Goal: Task Accomplishment & Management: Manage account settings

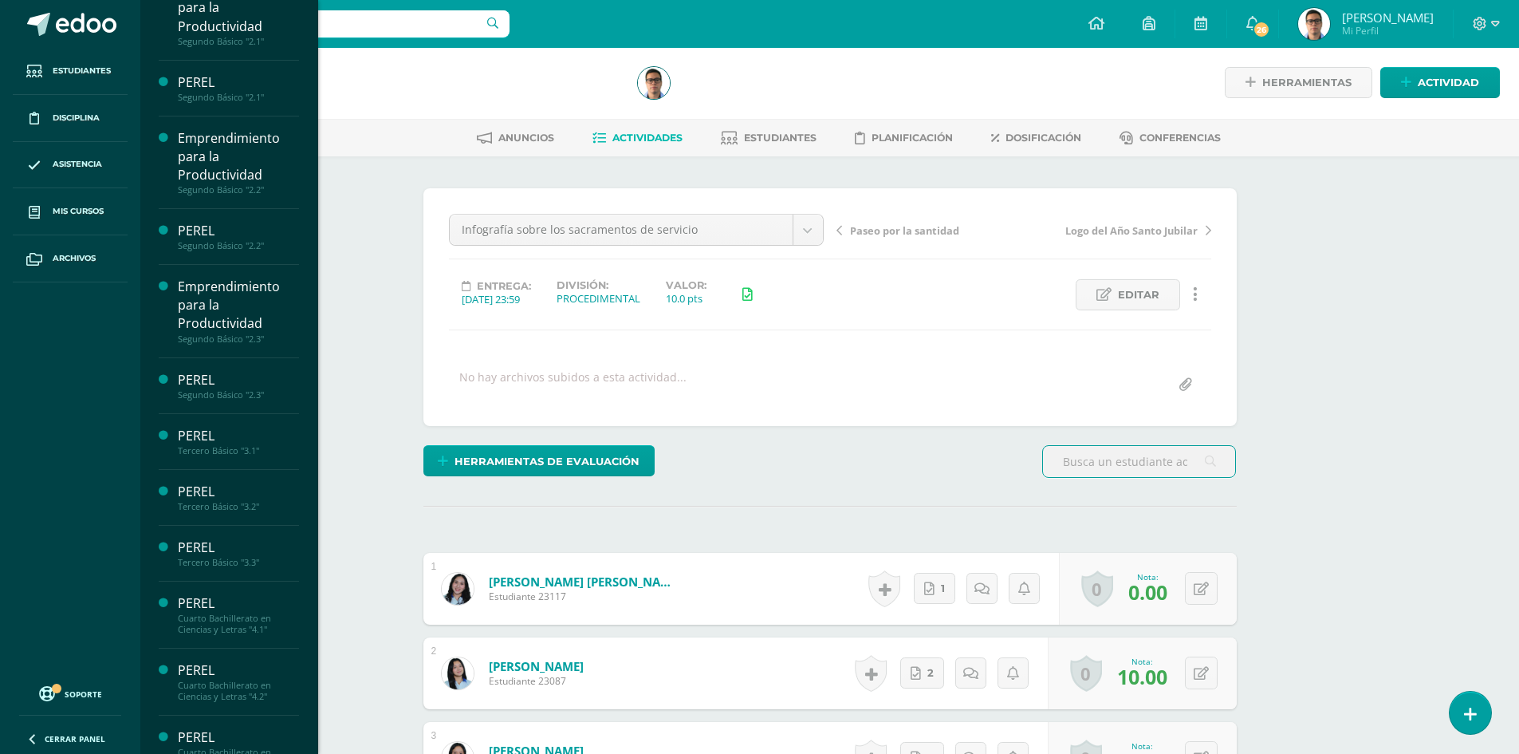
scroll to position [239, 0]
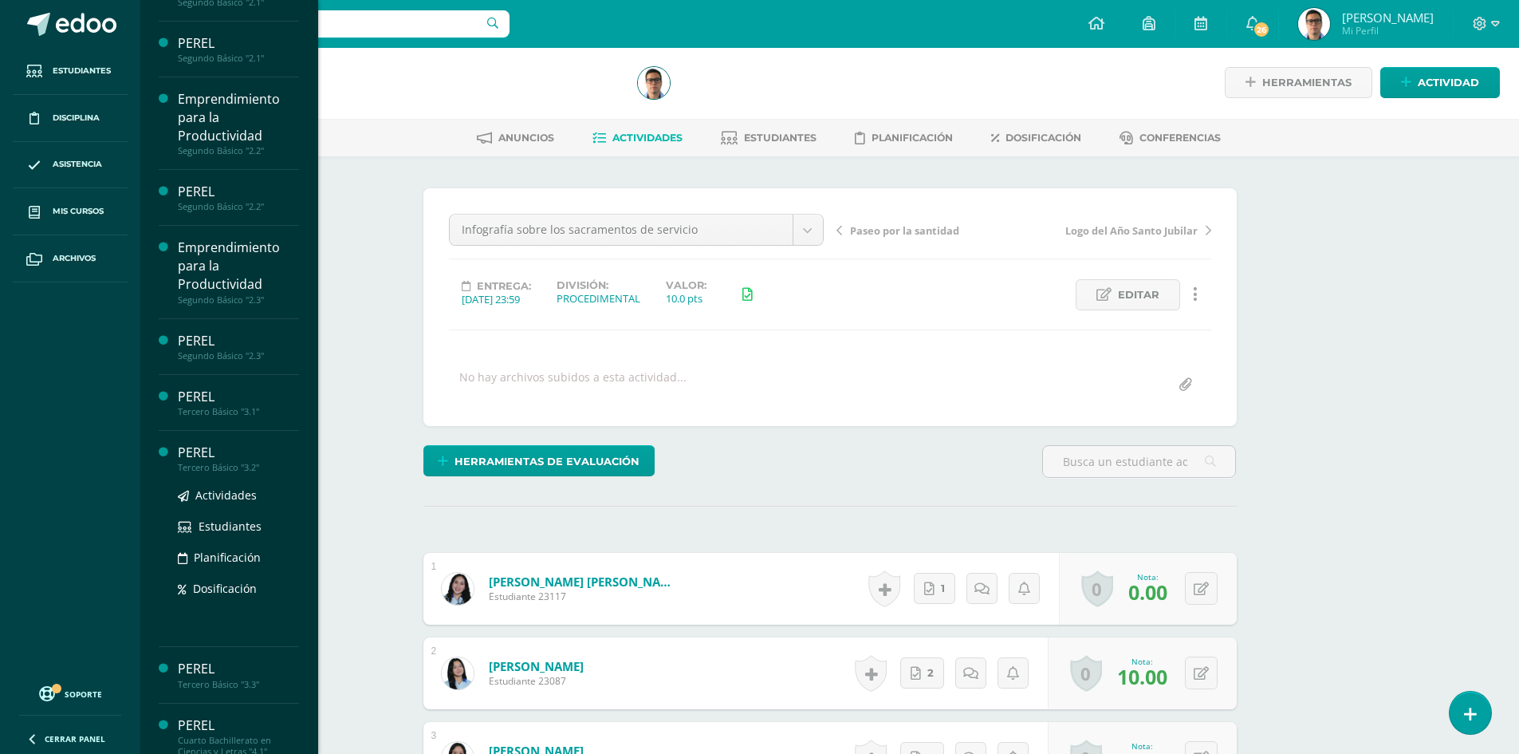
click at [246, 460] on div "PEREL" at bounding box center [238, 452] width 121 height 18
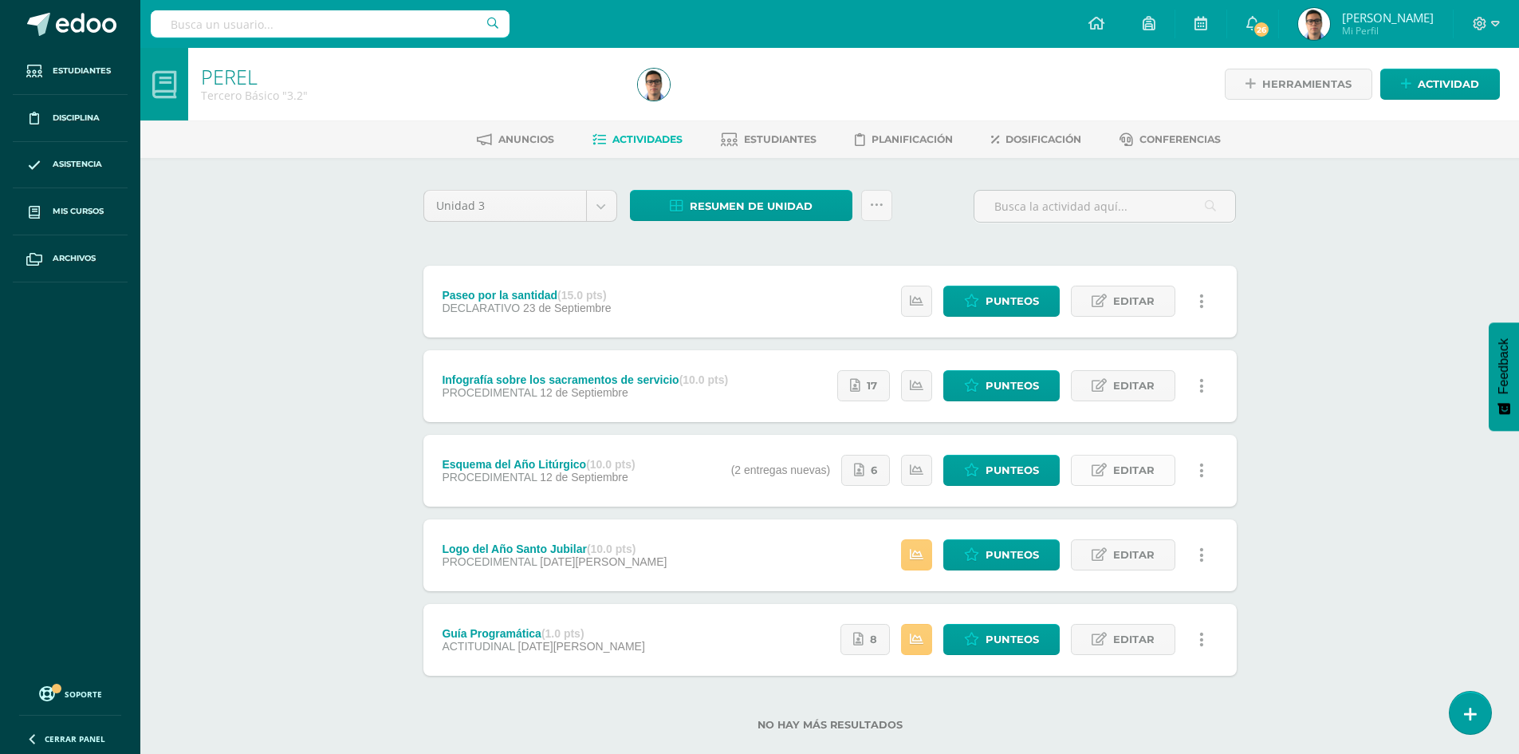
click at [1134, 477] on span "Editar" at bounding box center [1133, 470] width 41 height 30
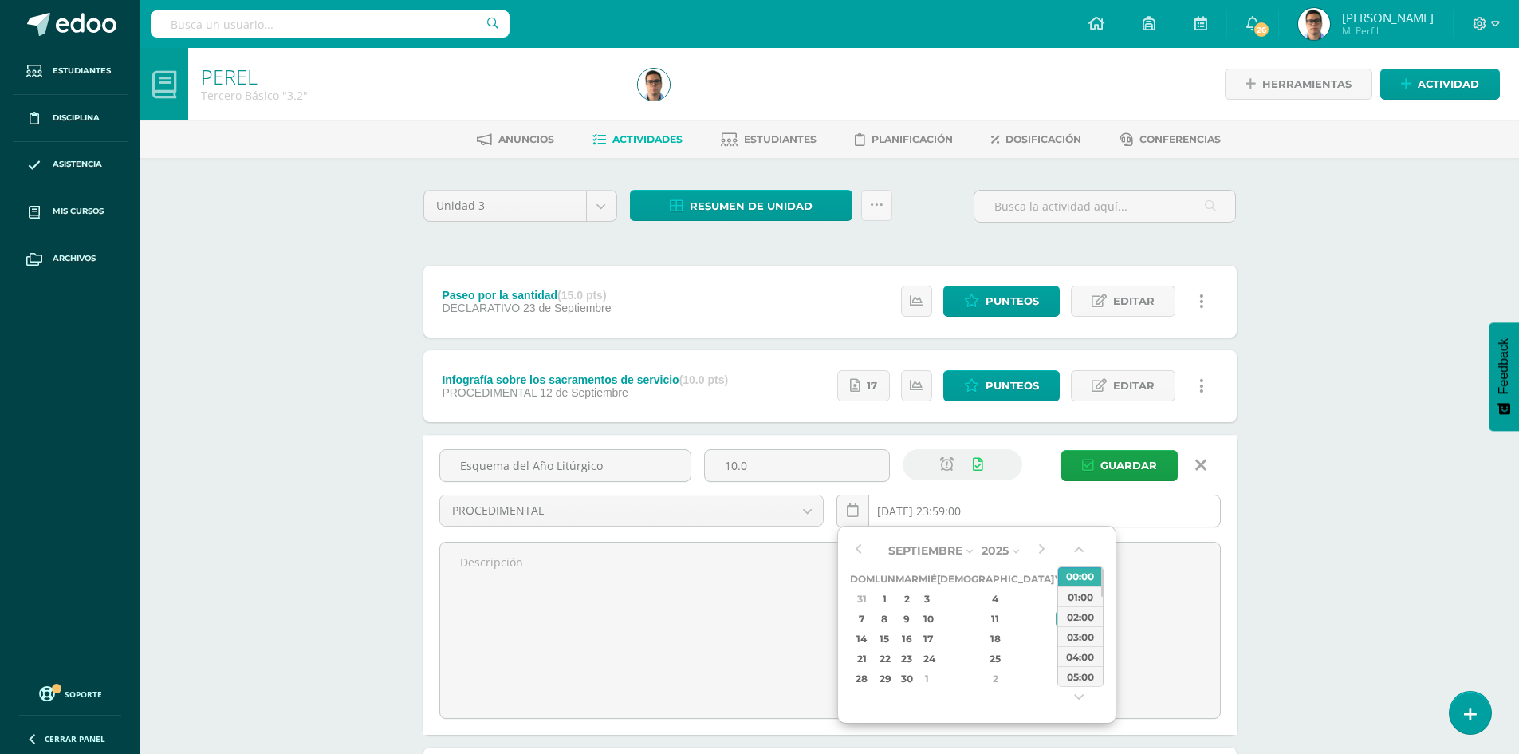
click at [1034, 518] on input "2025-09-12 23:59:00" at bounding box center [1028, 510] width 383 height 31
click at [935, 644] on div "17" at bounding box center [927, 638] width 14 height 18
type input "2025-09-17 23:59"
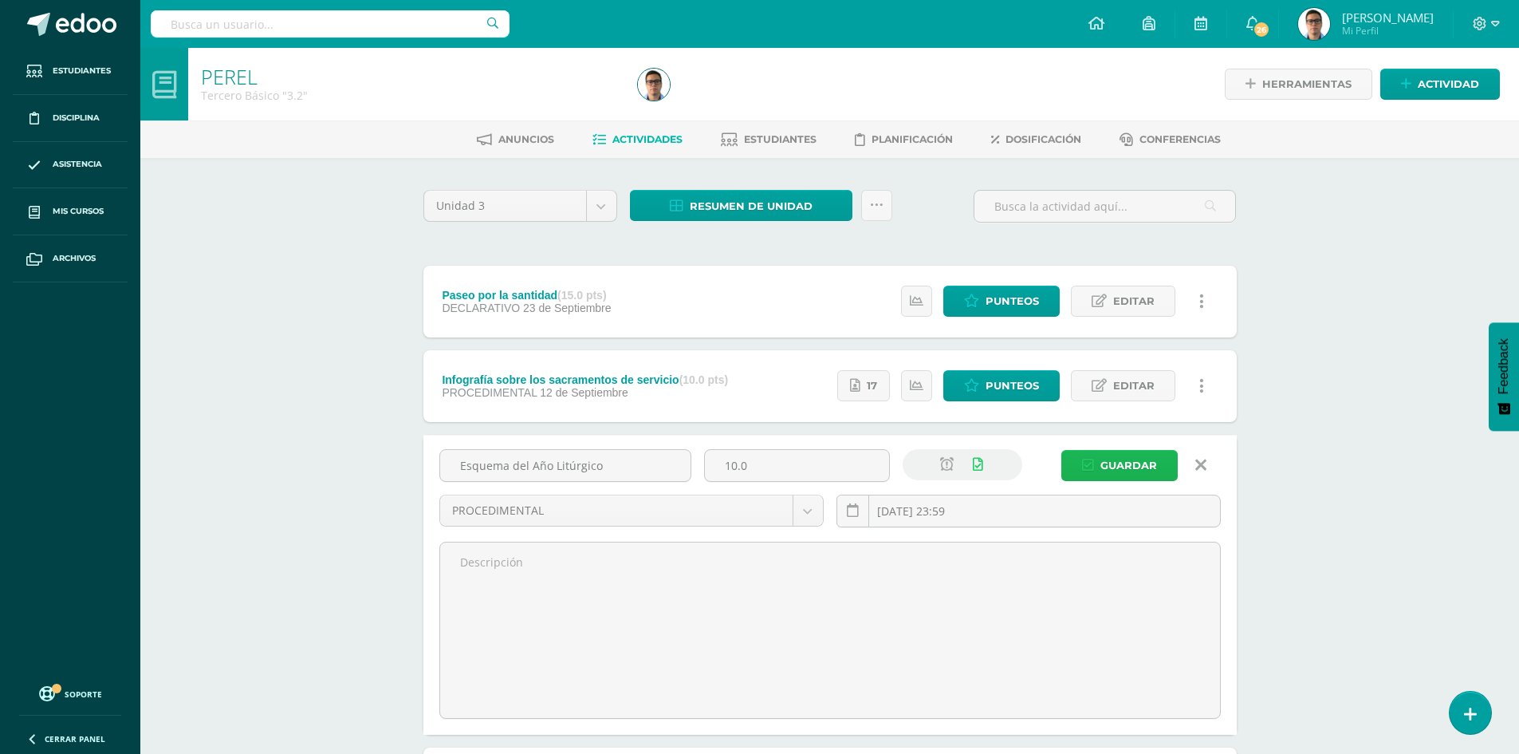
click at [1098, 463] on button "Guardar" at bounding box center [1120, 465] width 116 height 31
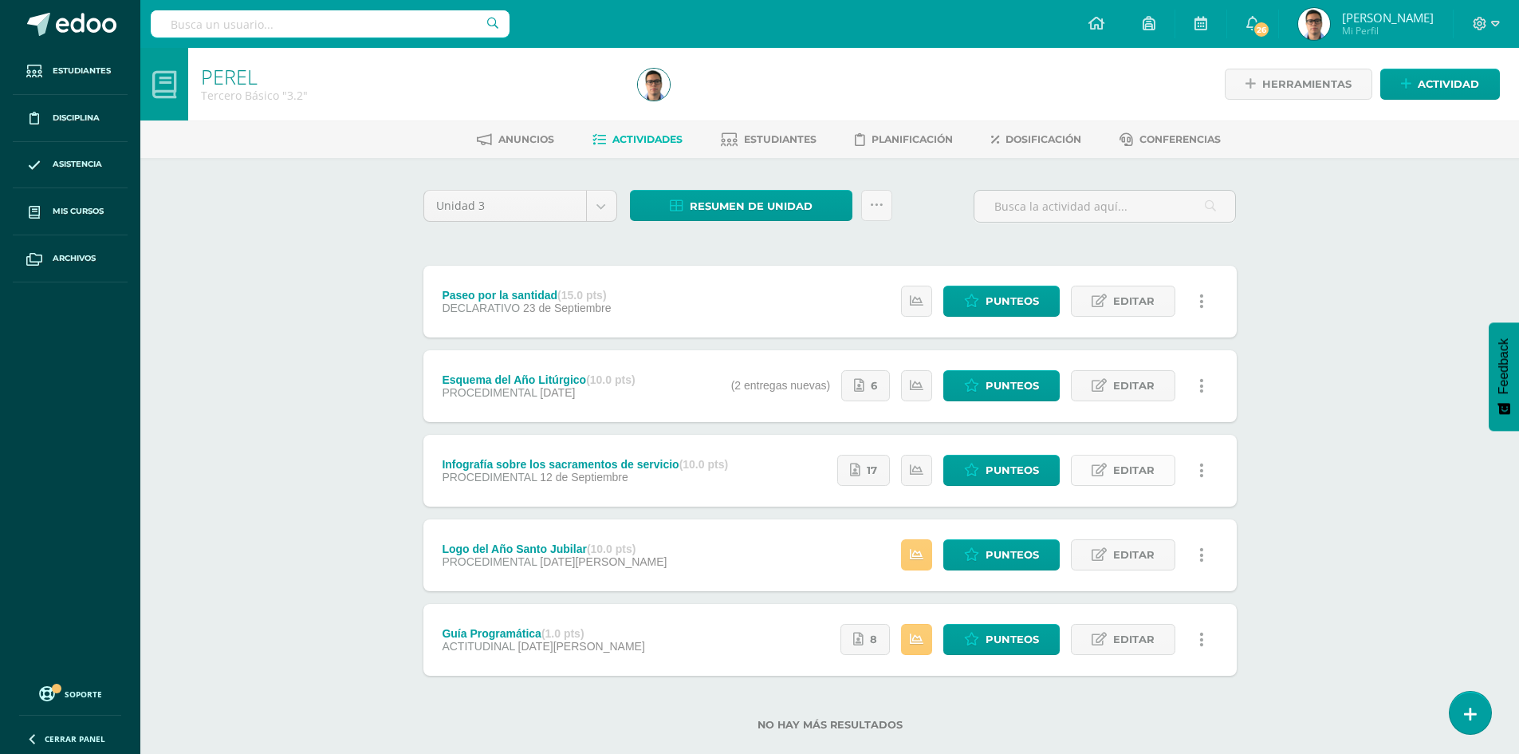
click at [1140, 471] on span "Editar" at bounding box center [1133, 470] width 41 height 30
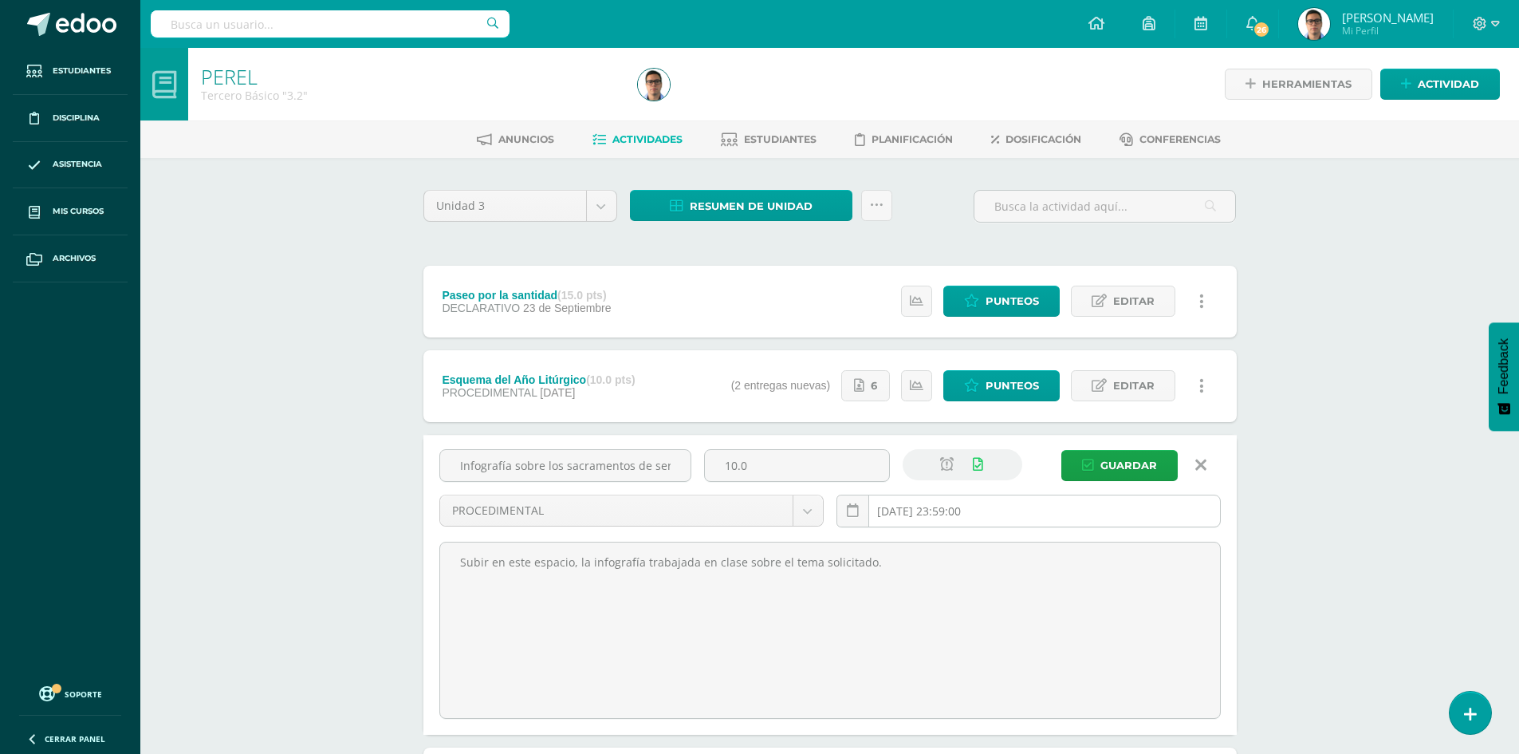
click at [1035, 520] on input "[DATE] 23:59:00" at bounding box center [1028, 510] width 383 height 31
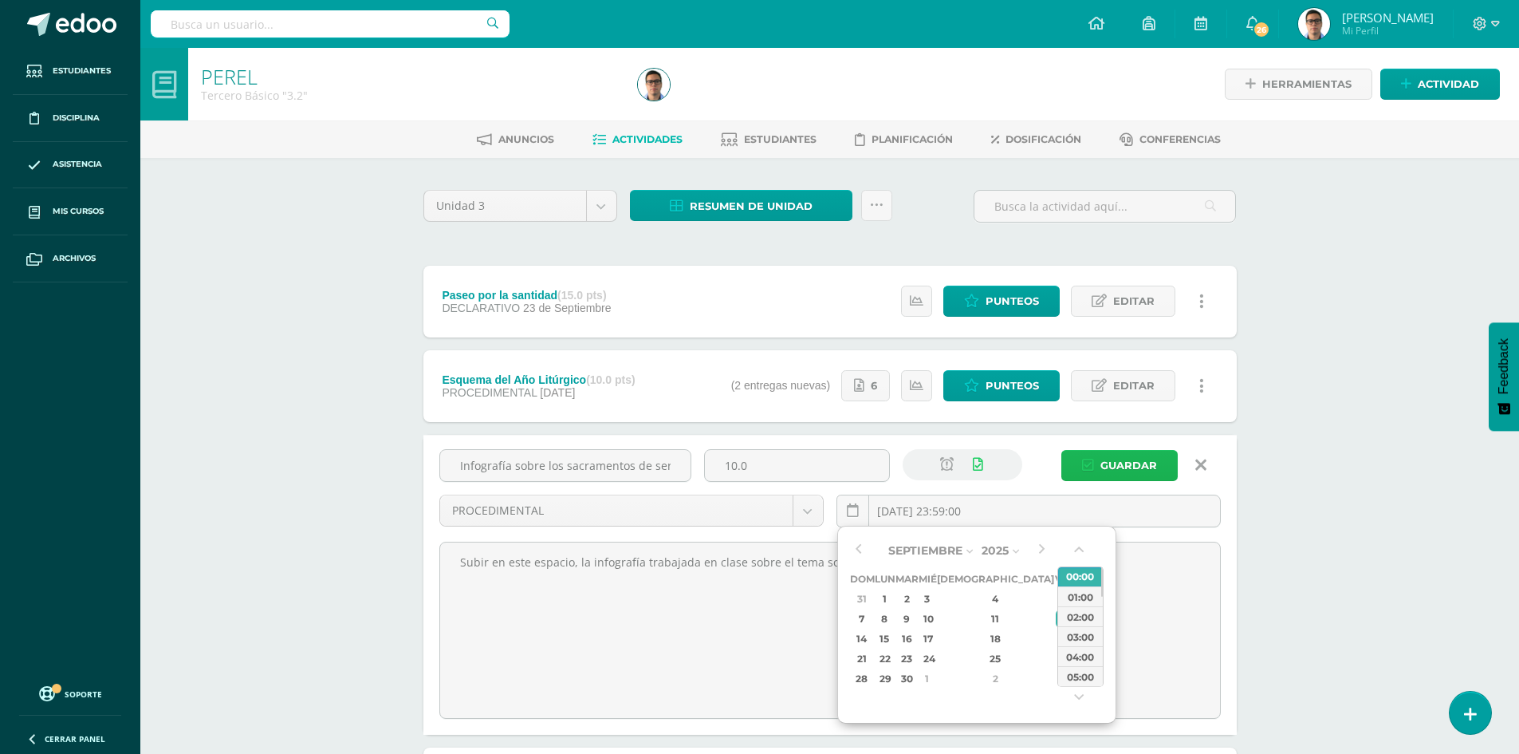
type input "2025-09-12 23:59"
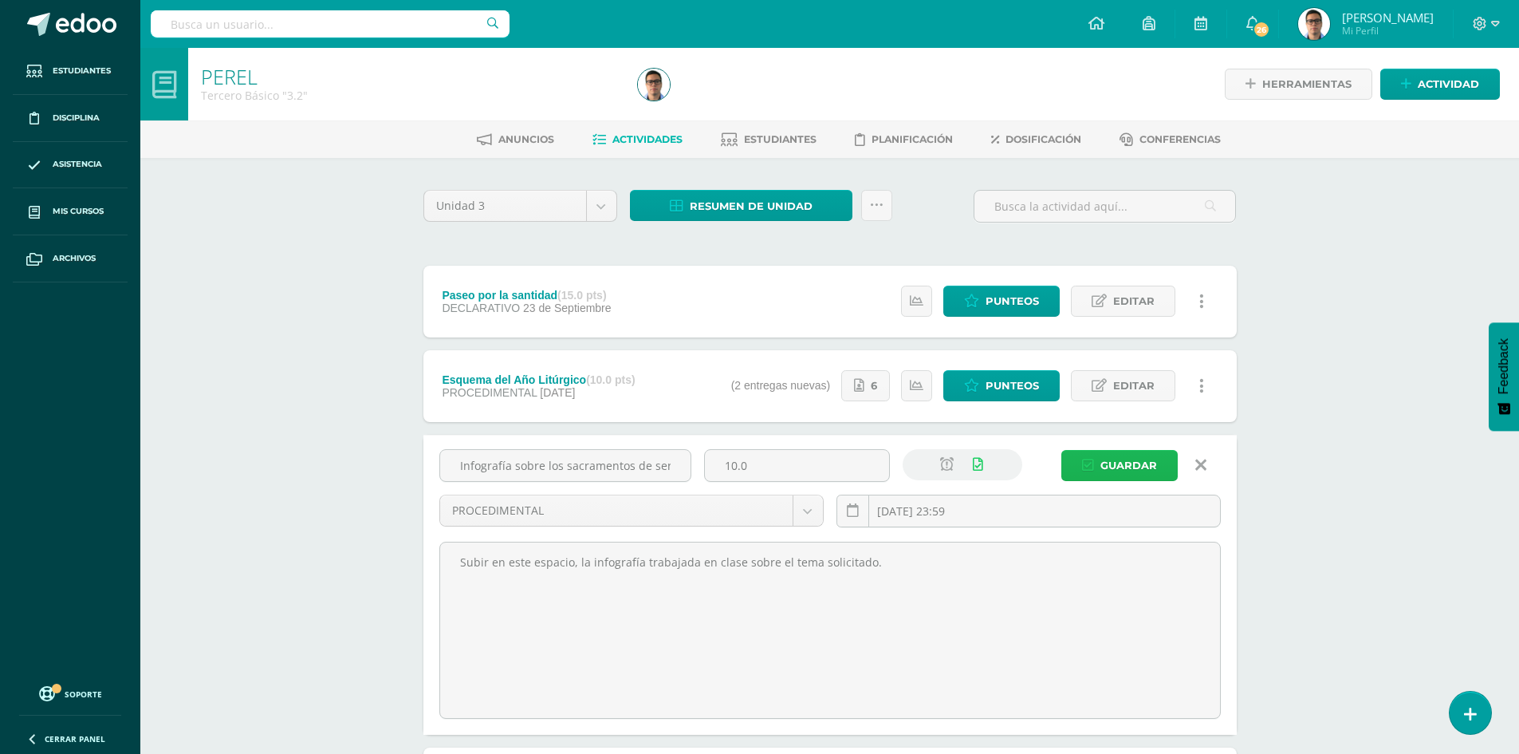
click at [1142, 451] on span "Guardar" at bounding box center [1129, 466] width 57 height 30
click at [1141, 463] on span "Guardar" at bounding box center [1129, 466] width 57 height 30
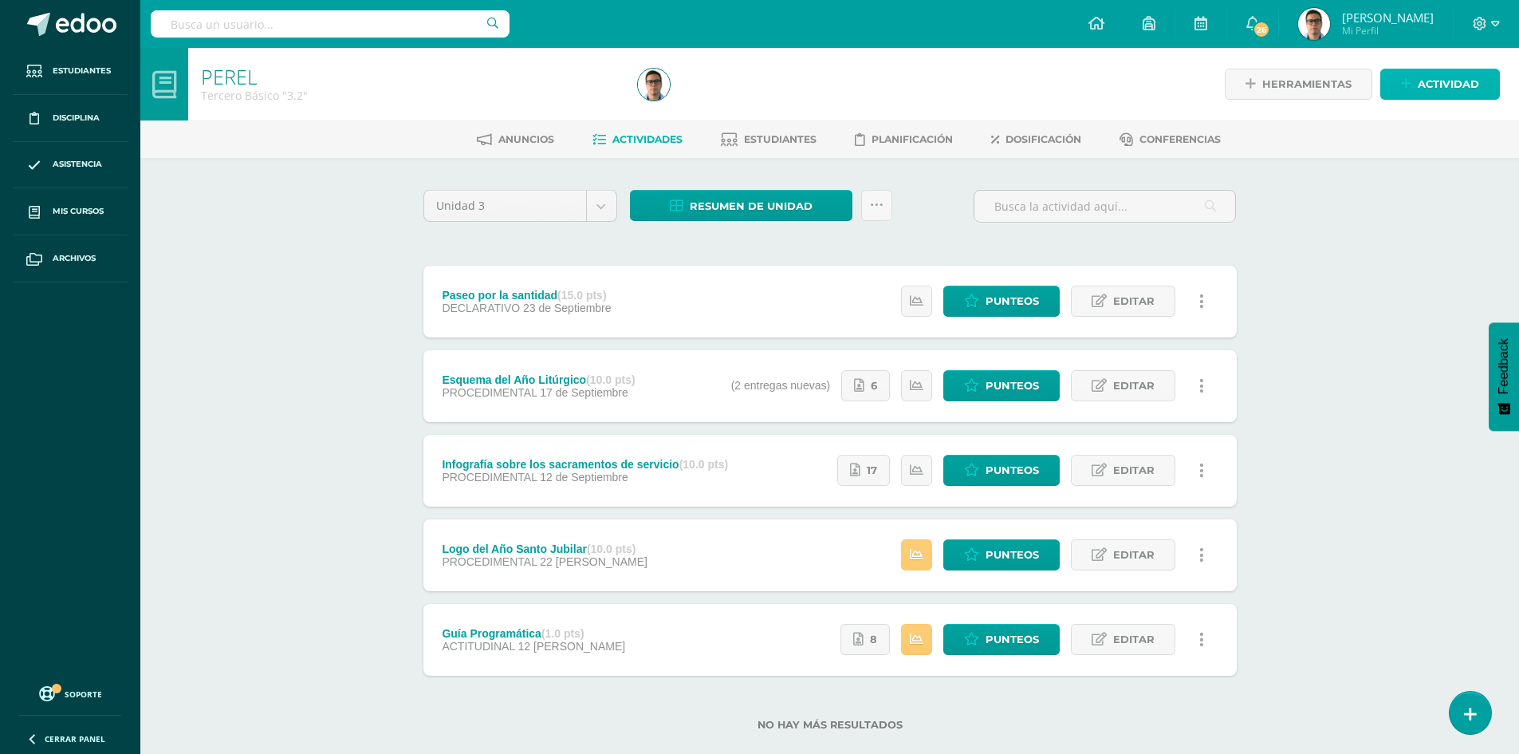
click at [1441, 83] on span "Actividad" at bounding box center [1448, 84] width 61 height 30
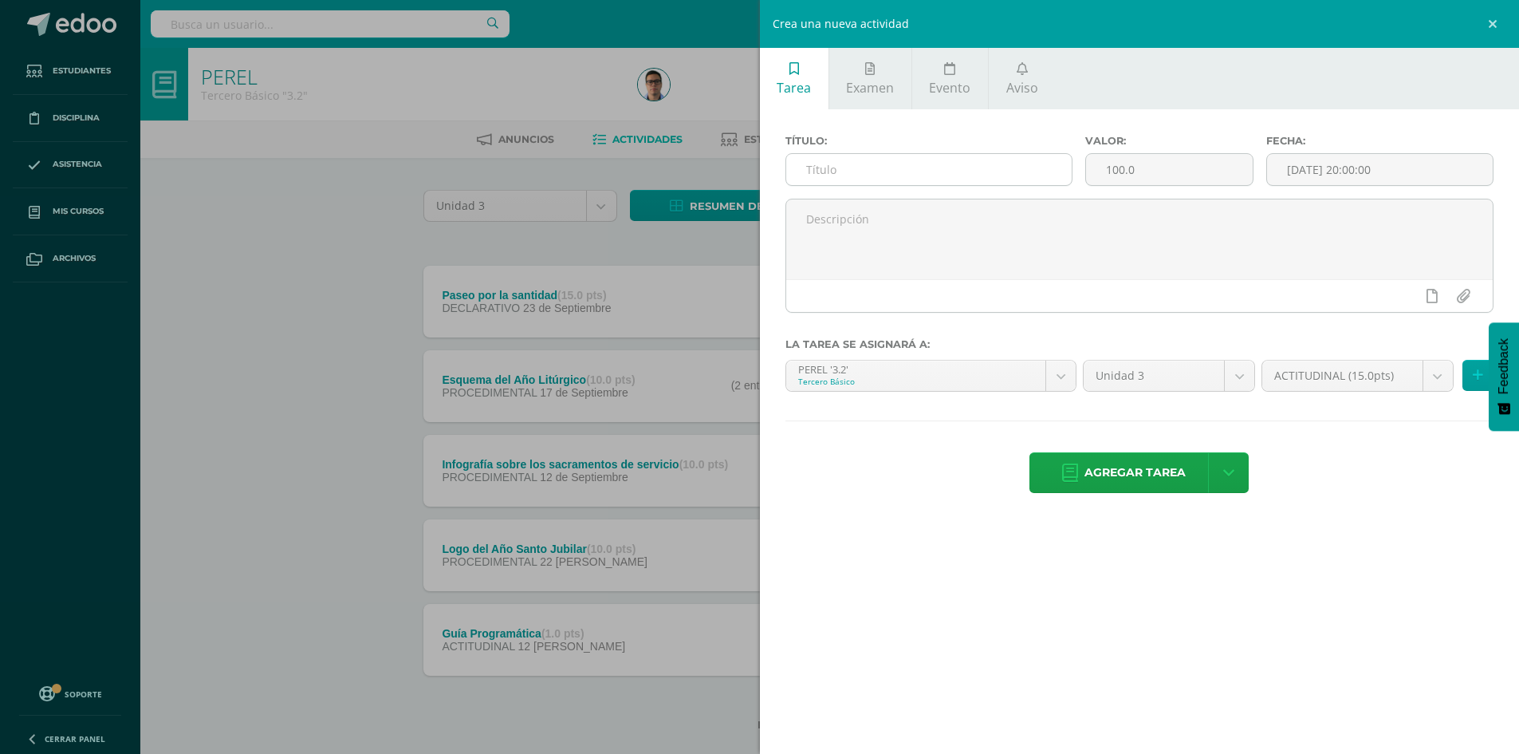
click at [952, 163] on input "text" at bounding box center [929, 169] width 286 height 31
type input "Folleto y cuaderno"
click at [1166, 166] on input "100.0" at bounding box center [1169, 169] width 166 height 31
type input "10"
click at [1423, 158] on input "[DATE] 20:00:00" at bounding box center [1380, 169] width 226 height 31
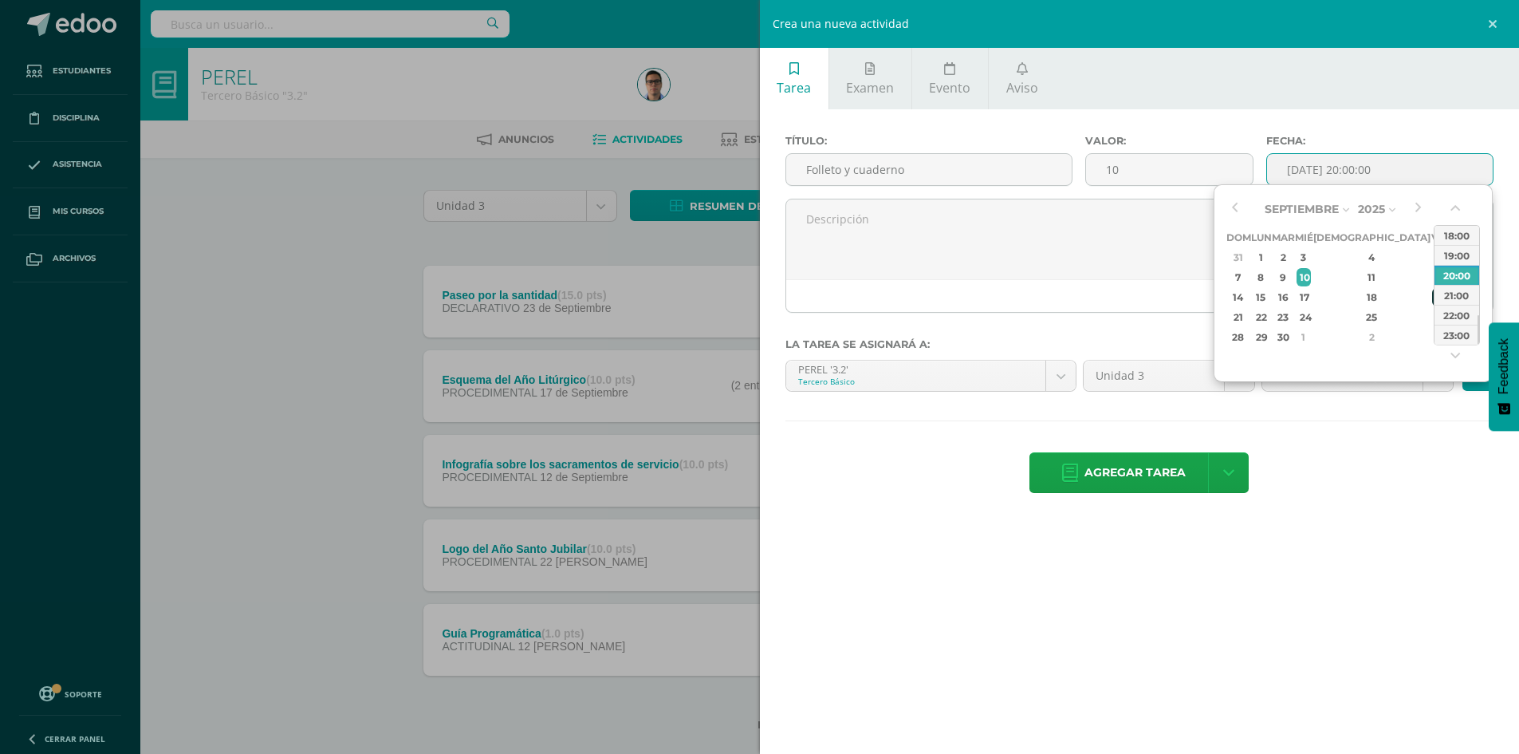
click at [1431, 298] on td "19" at bounding box center [1440, 297] width 18 height 20
type input "2025-09-19 20:00"
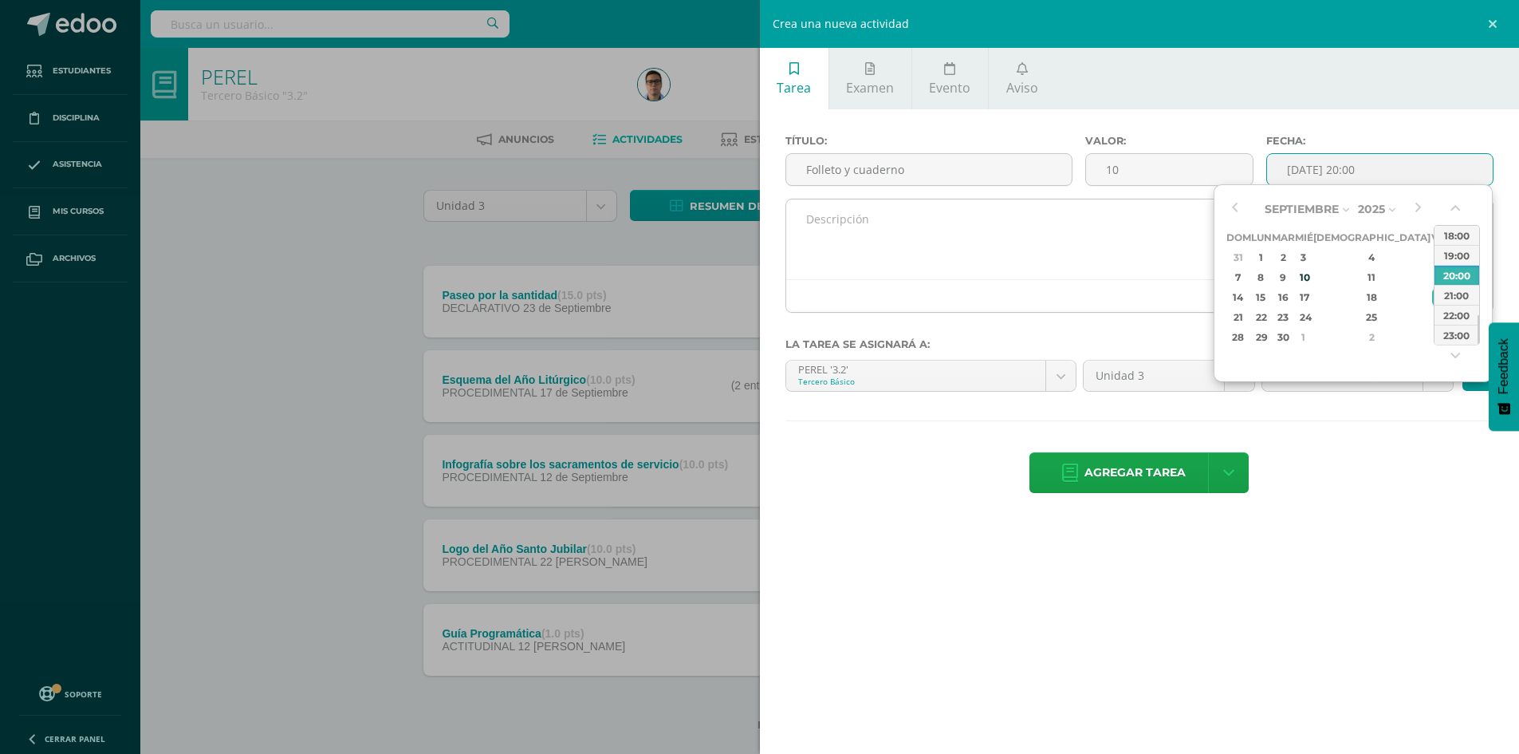
click at [1098, 238] on textarea at bounding box center [1139, 239] width 707 height 80
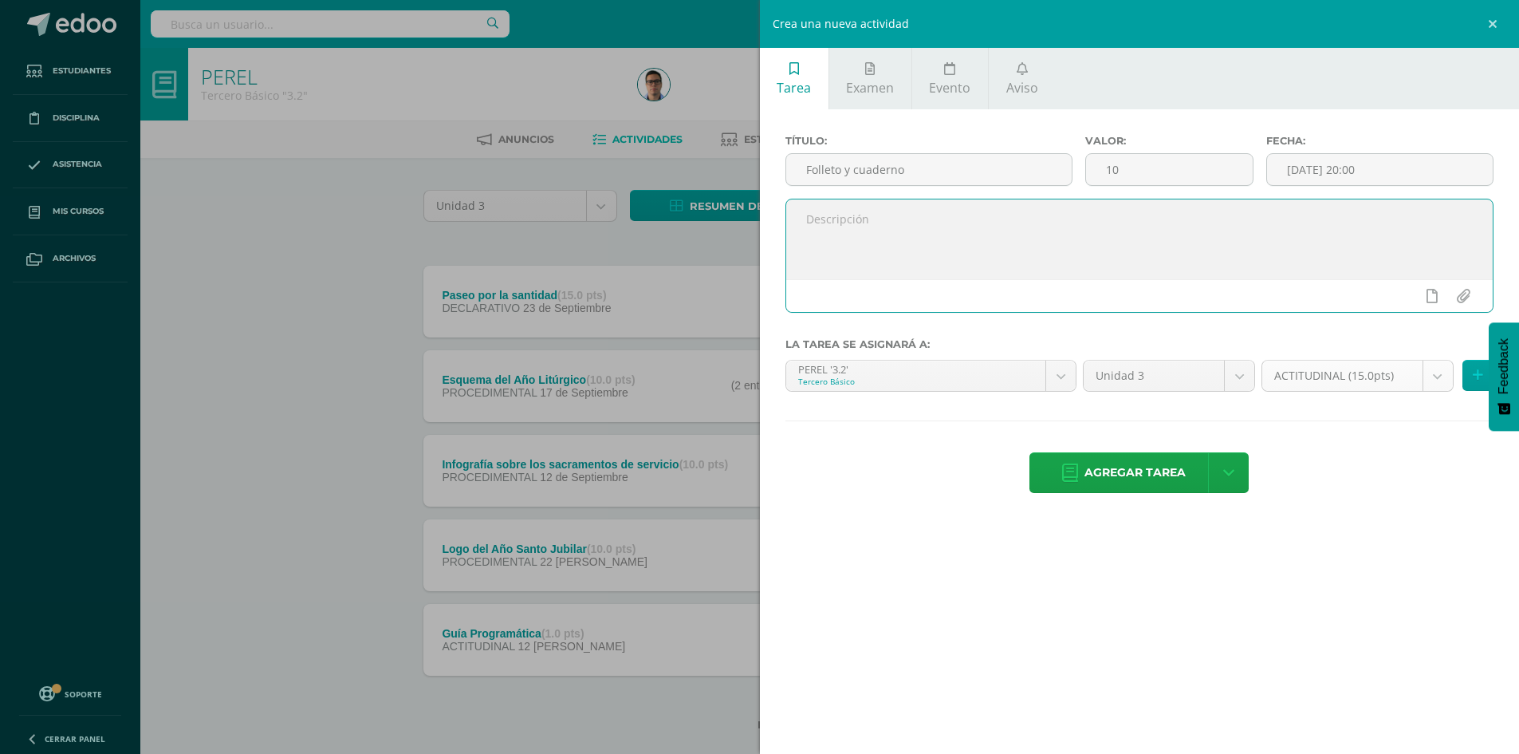
click at [1326, 368] on body "La tarea Infografía sobre los sacramentos de servicio fue editada exitosamente.…" at bounding box center [759, 391] width 1519 height 782
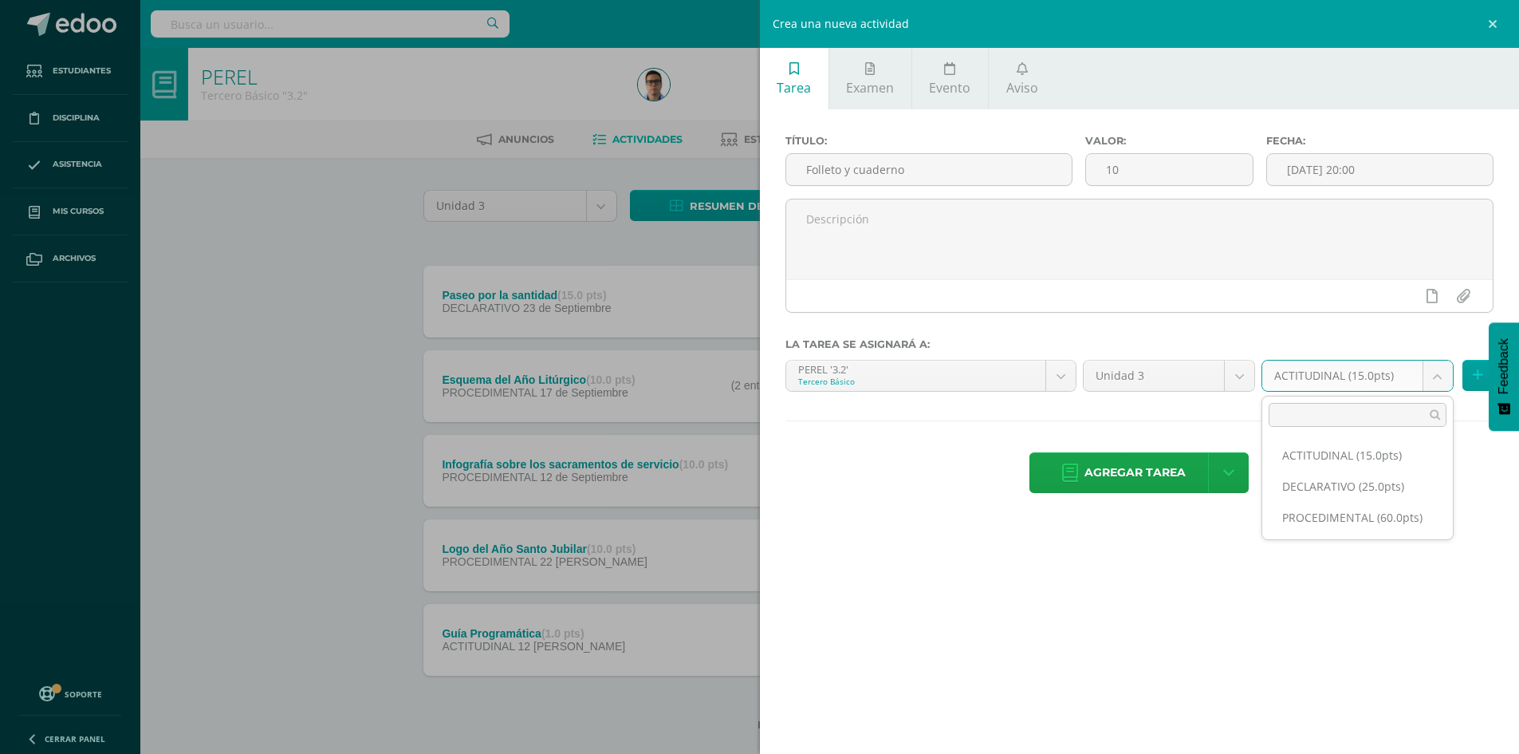
click at [1314, 542] on body "La tarea Infografía sobre los sacramentos de servicio fue editada exitosamente.…" at bounding box center [759, 391] width 1519 height 782
click at [1347, 368] on body "La tarea Infografía sobre los sacramentos de servicio fue editada exitosamente.…" at bounding box center [759, 391] width 1519 height 782
select select "33358"
click at [1117, 471] on span "Agregar tarea" at bounding box center [1135, 472] width 101 height 39
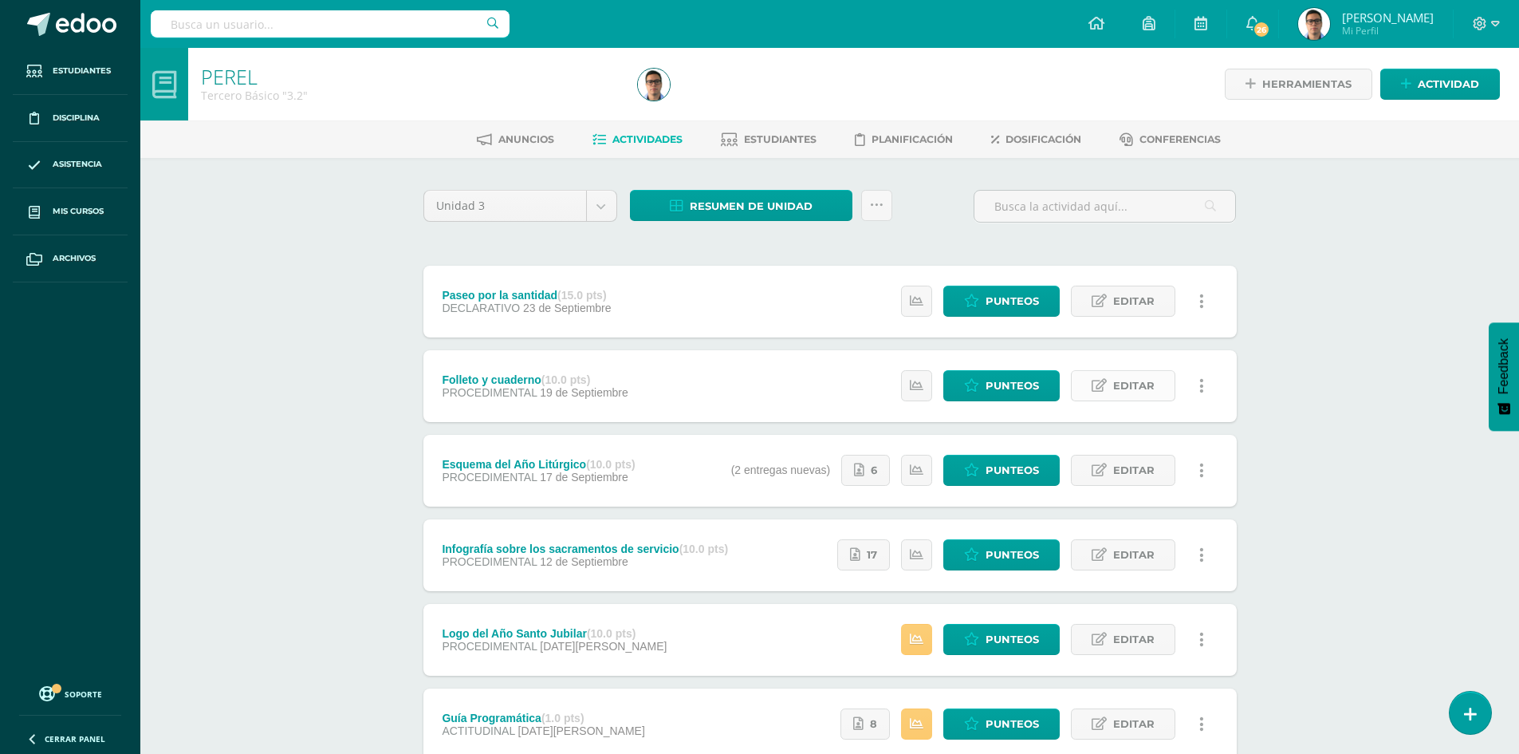
click at [1155, 385] on link "Editar" at bounding box center [1123, 385] width 104 height 31
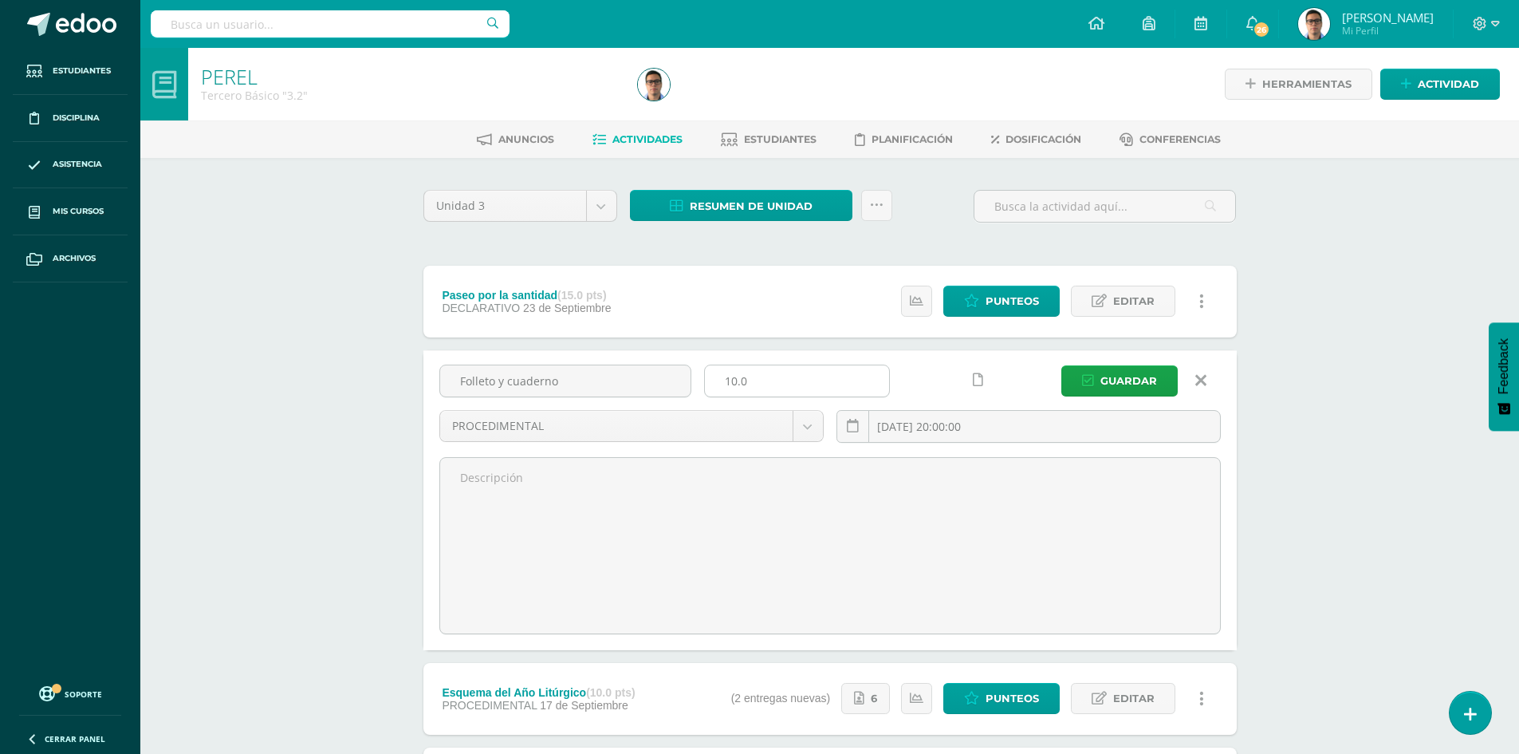
click at [774, 364] on div "10.0" at bounding box center [797, 380] width 186 height 33
click at [753, 372] on input "10.0" at bounding box center [797, 380] width 184 height 31
click at [737, 384] on input "10.0" at bounding box center [797, 380] width 184 height 31
type input "15.0"
click at [1062, 365] on button "Guardar" at bounding box center [1120, 380] width 116 height 31
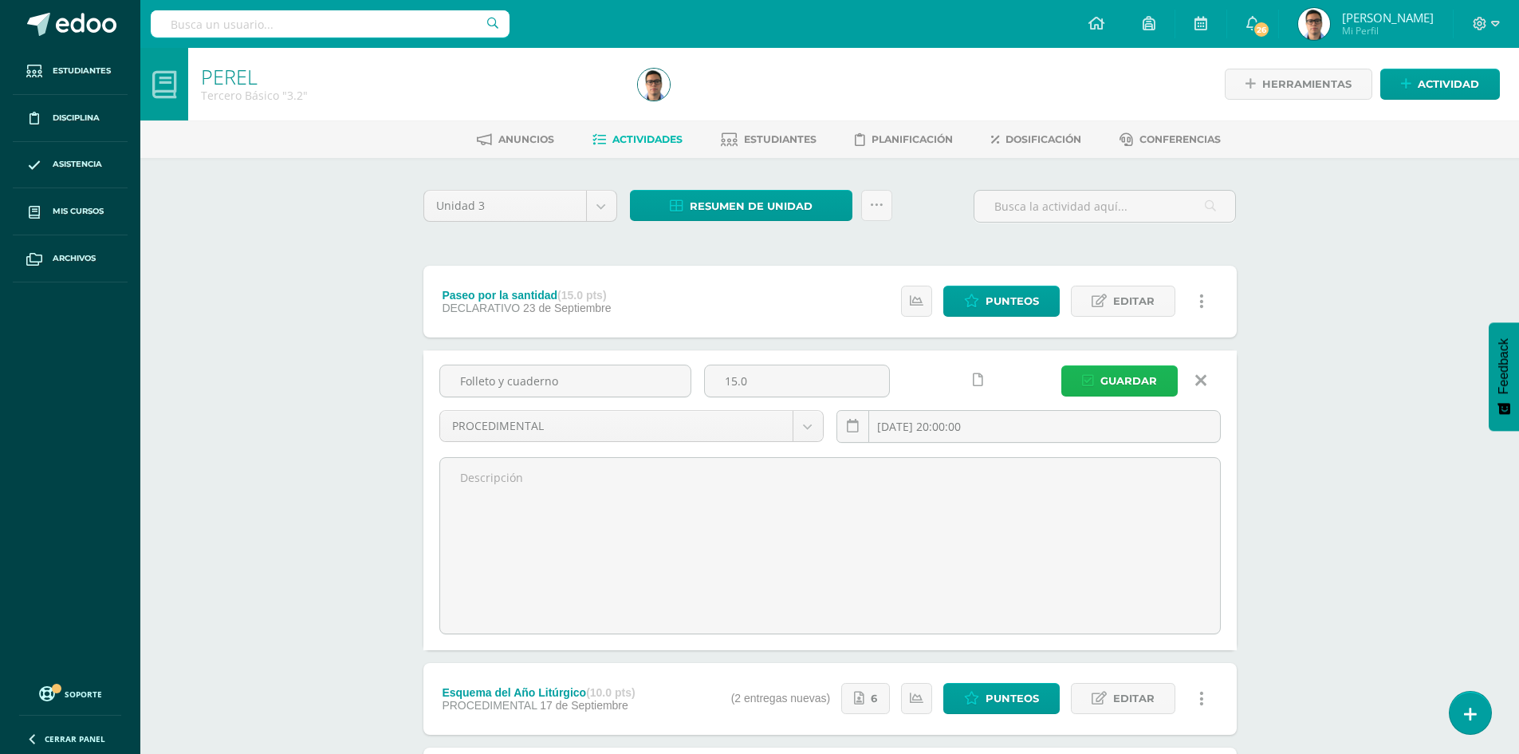
click at [1105, 378] on span "Guardar" at bounding box center [1129, 381] width 57 height 30
